Goal: Information Seeking & Learning: Find specific fact

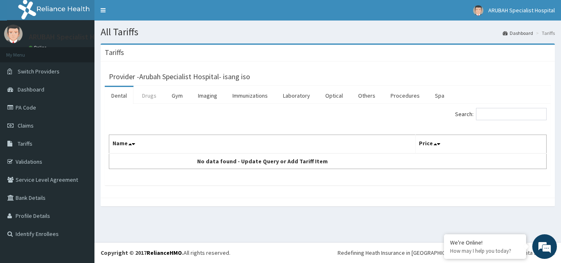
click at [145, 94] on link "Drugs" at bounding box center [149, 95] width 28 height 17
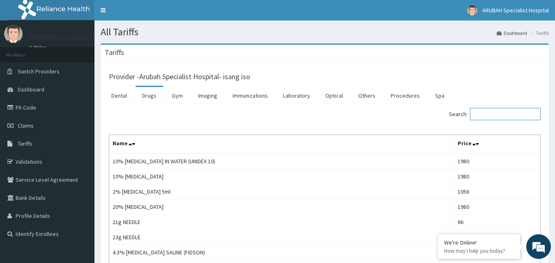
click at [497, 117] on input "Search:" at bounding box center [505, 114] width 71 height 12
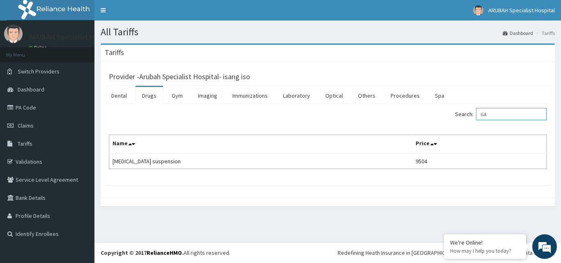
type input "G"
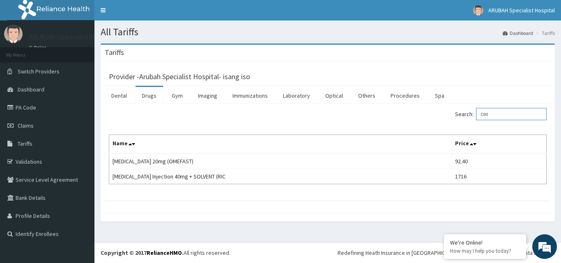
type input "O"
type input "M"
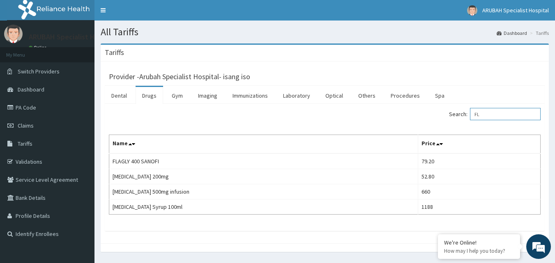
type input "F"
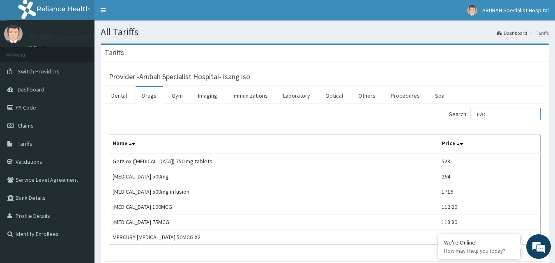
type input "LEVO"
